Goal: Check status

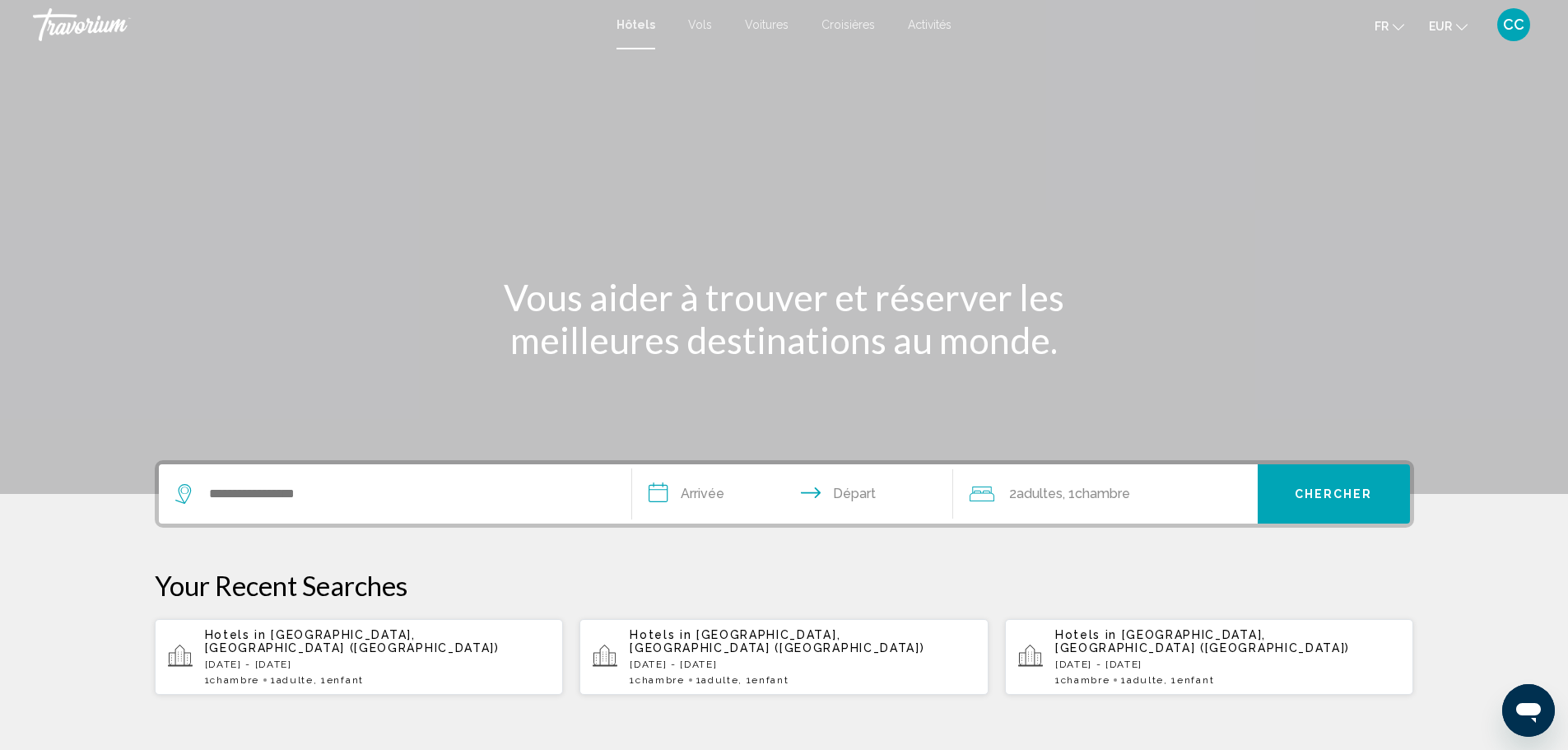
click at [1525, 26] on div "CC" at bounding box center [1513, 24] width 33 height 33
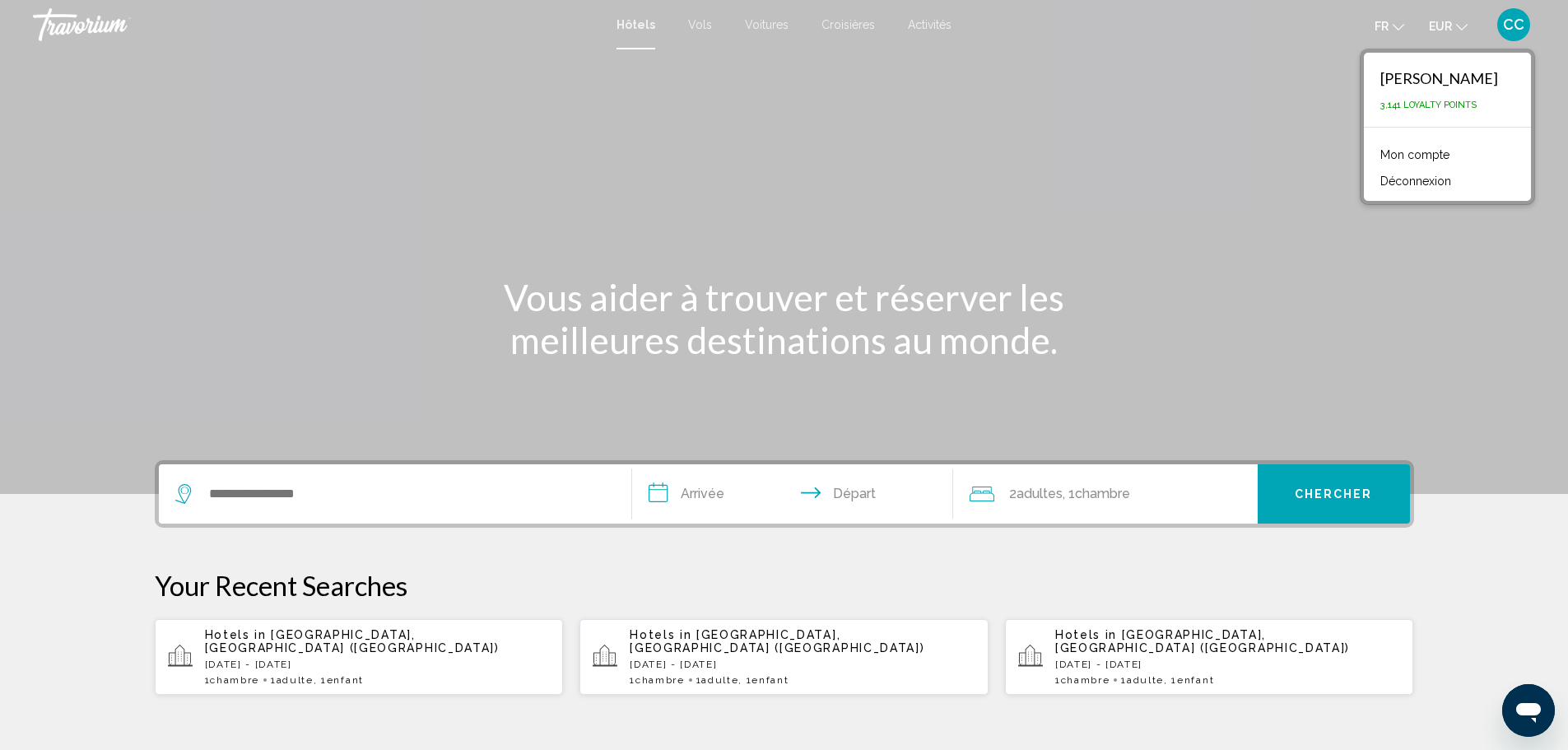
click at [1382, 152] on link "Mon compte" at bounding box center [1416, 154] width 86 height 21
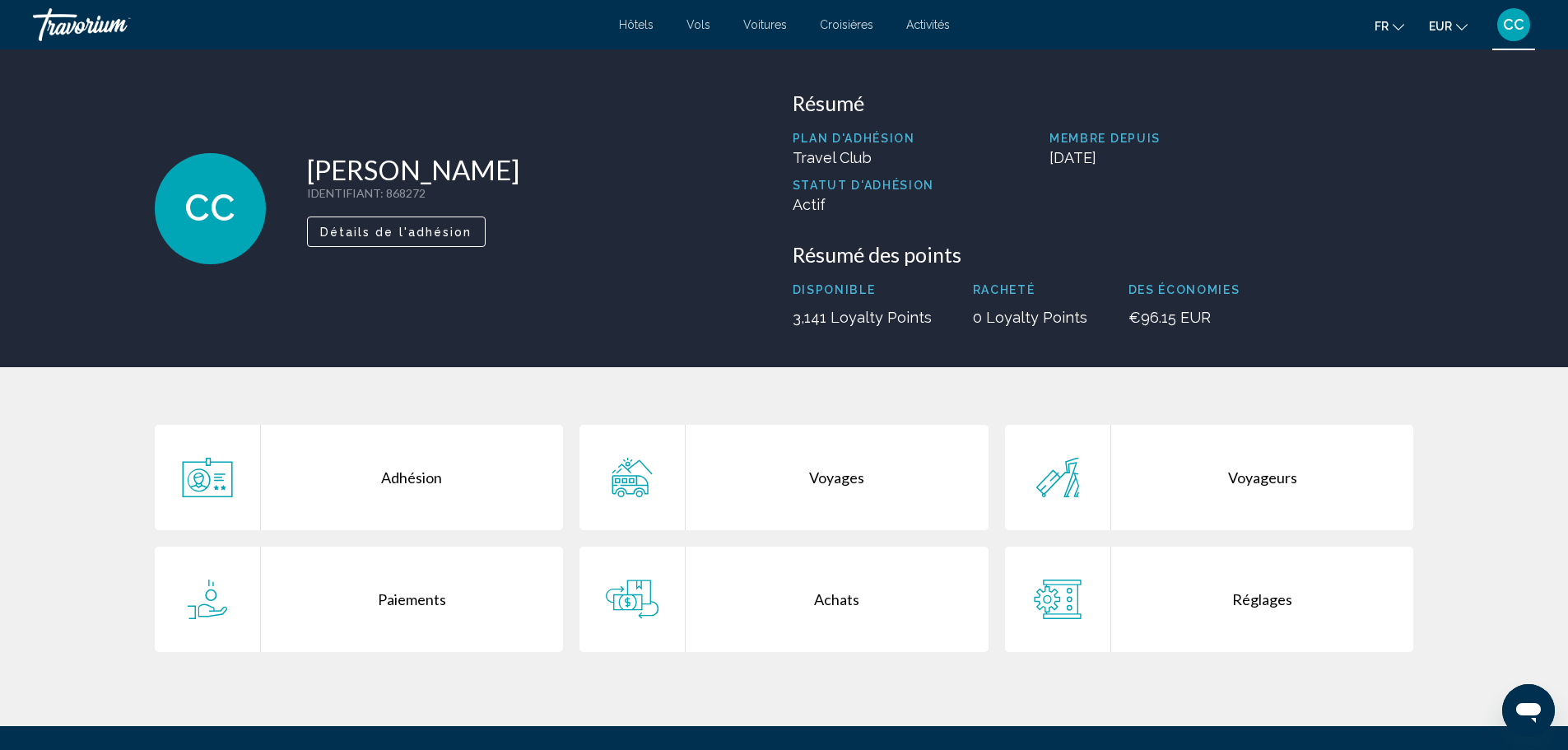
click at [915, 588] on div "Achats" at bounding box center [837, 598] width 303 height 105
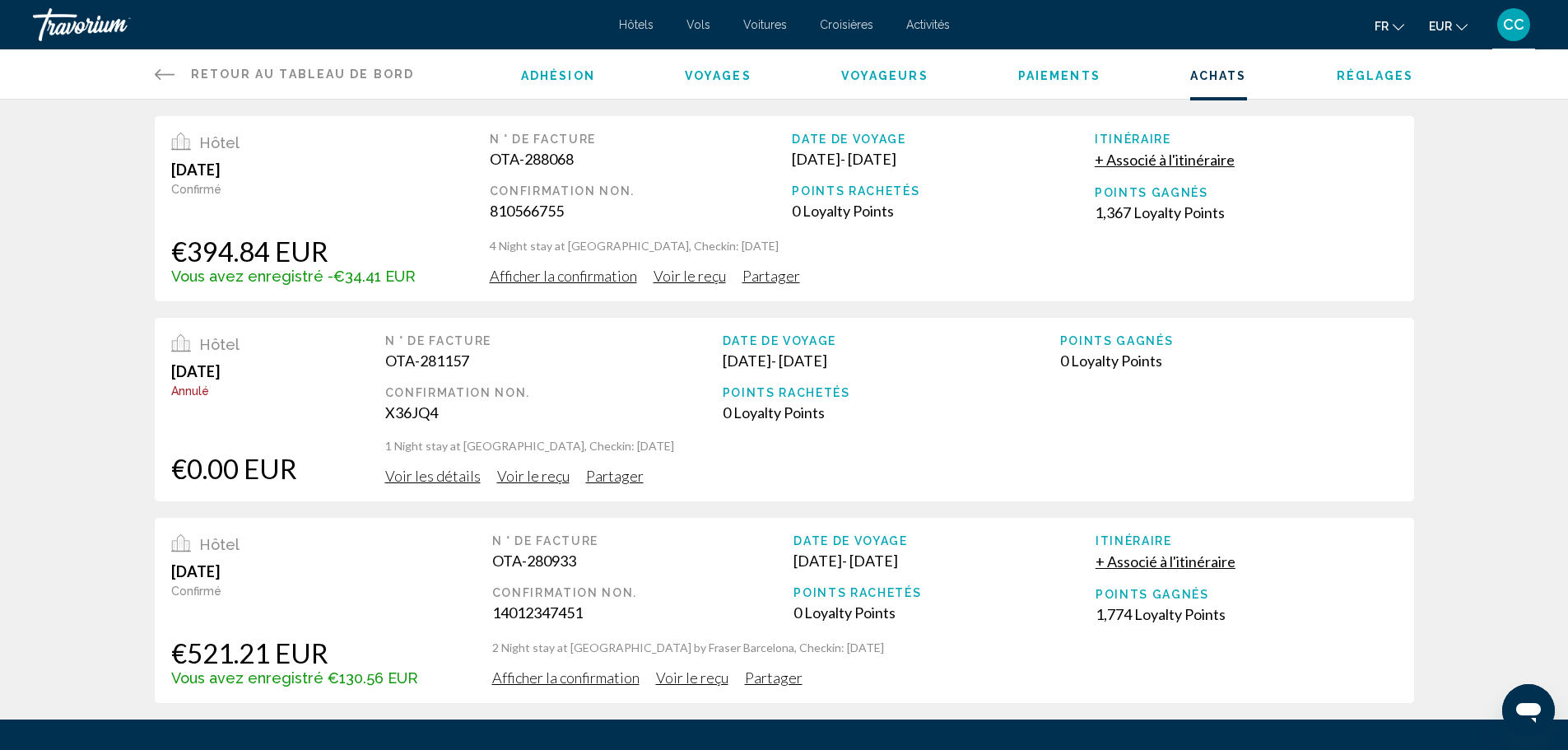
click at [577, 277] on span "Afficher la confirmation" at bounding box center [563, 276] width 147 height 19
